Goal: Navigation & Orientation: Find specific page/section

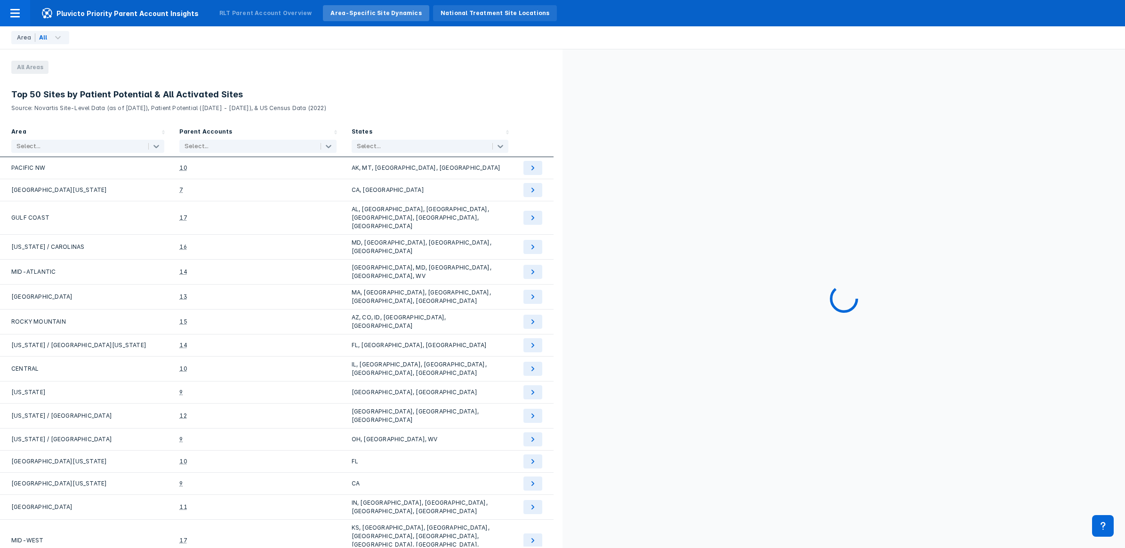
click at [485, 17] on div "National Treatment Site Locations" at bounding box center [495, 13] width 124 height 16
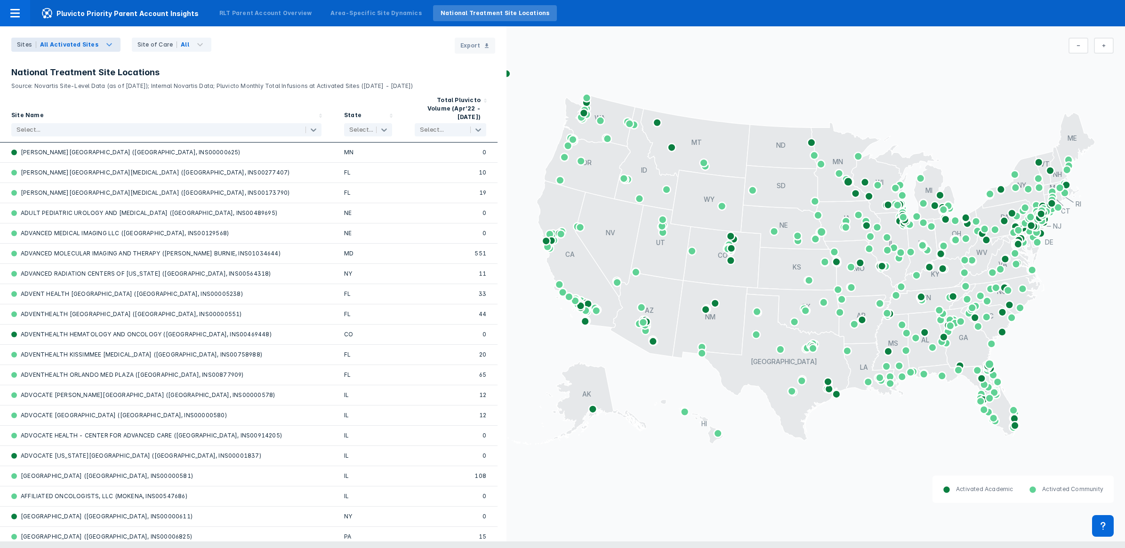
click at [79, 42] on div "All Activated Sites" at bounding box center [69, 44] width 58 height 8
drag, startPoint x: 385, startPoint y: 43, endPoint x: 426, endPoint y: 74, distance: 52.1
click at [385, 43] on div "Sites All Activated Sites 3 results available. Use Up and Down to choose option…" at bounding box center [253, 39] width 506 height 27
click at [888, 204] on icon at bounding box center [888, 205] width 14 height 14
